Goal: Transaction & Acquisition: Purchase product/service

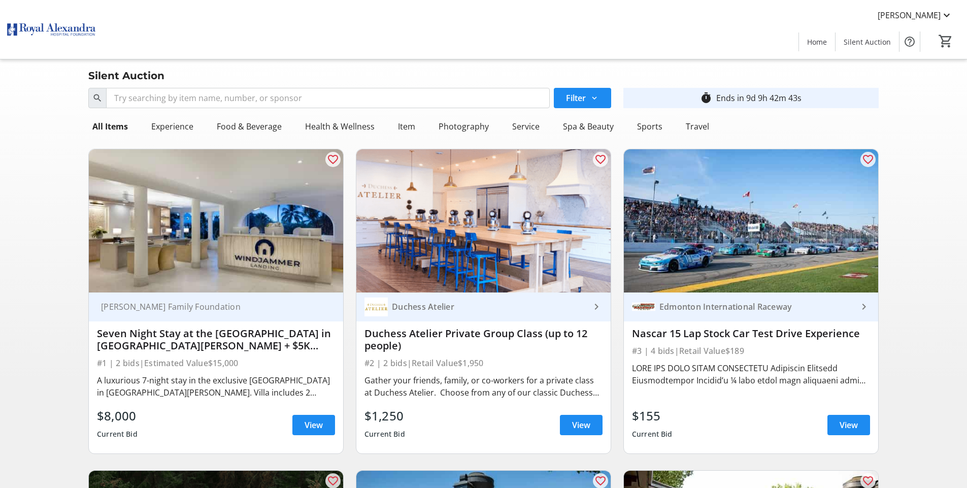
click at [150, 338] on div "Seven Night Stay at the [GEOGRAPHIC_DATA] in [GEOGRAPHIC_DATA][PERSON_NAME] + $…" at bounding box center [216, 339] width 238 height 24
click at [299, 427] on span at bounding box center [313, 425] width 43 height 24
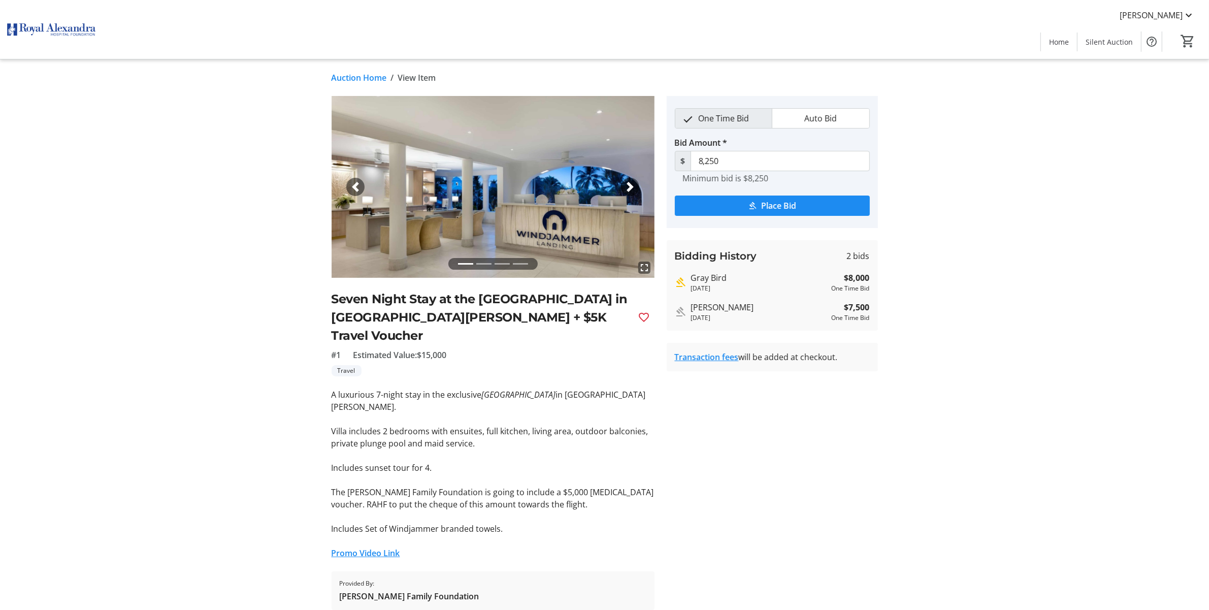
click at [372, 82] on link "Auction Home" at bounding box center [359, 78] width 55 height 12
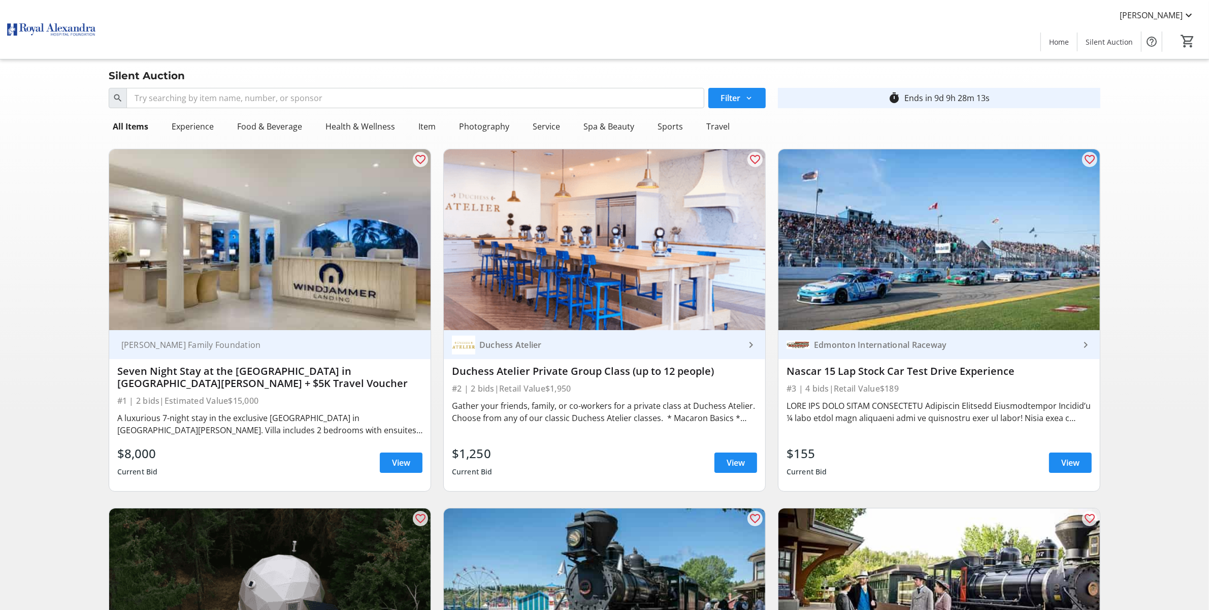
click at [280, 284] on img at bounding box center [269, 239] width 321 height 181
click at [402, 463] on span "View" at bounding box center [401, 462] width 18 height 12
